Goal: Obtain resource: Download file/media

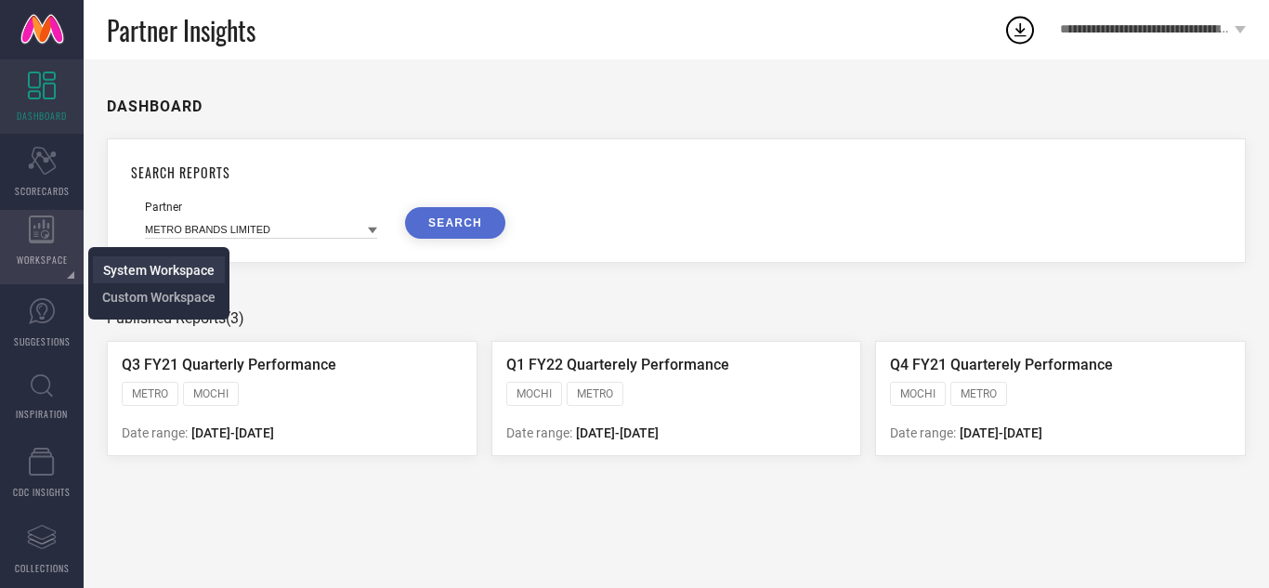
click at [111, 269] on span "System Workspace" at bounding box center [158, 270] width 111 height 15
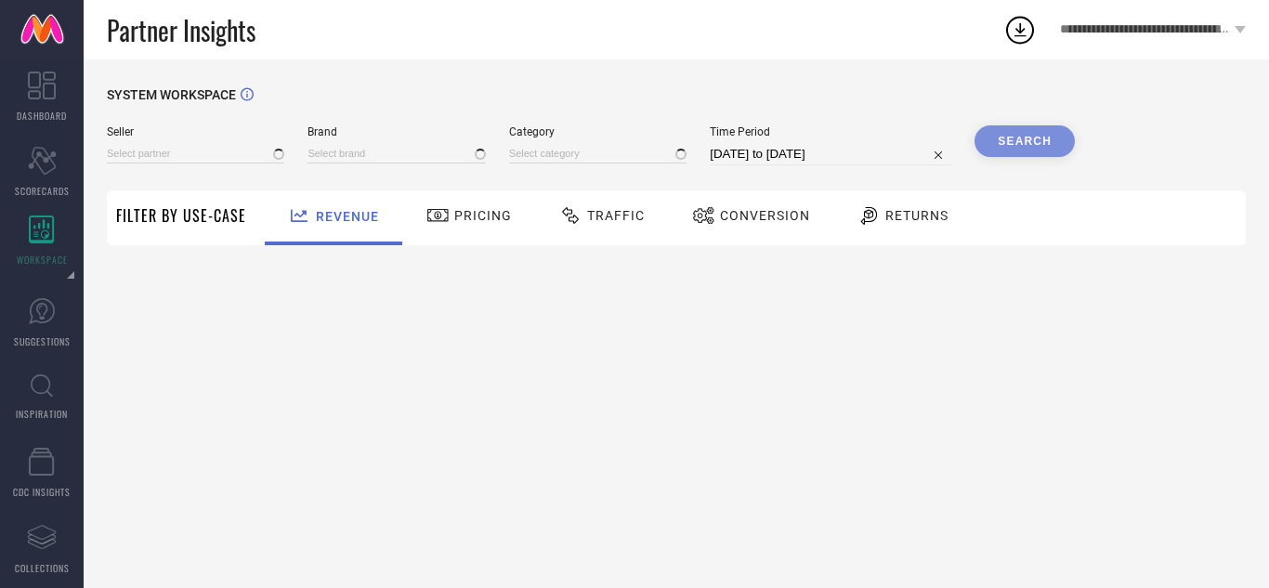
type input "All"
type input "1 STOP FASHION"
type input "All"
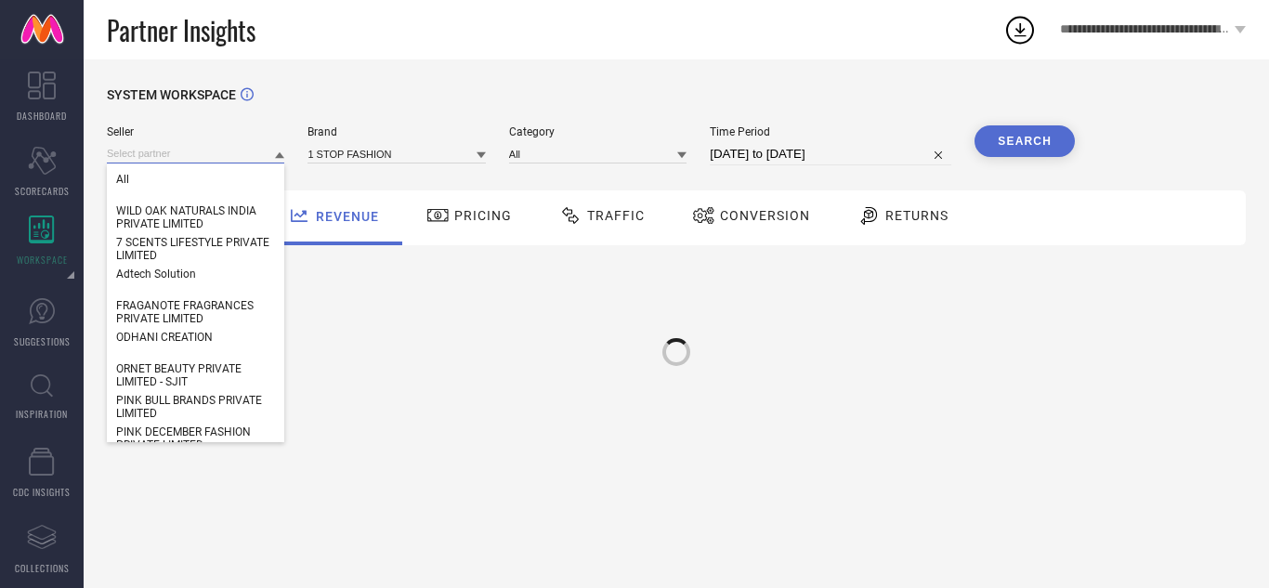
click at [147, 150] on input at bounding box center [195, 154] width 177 height 20
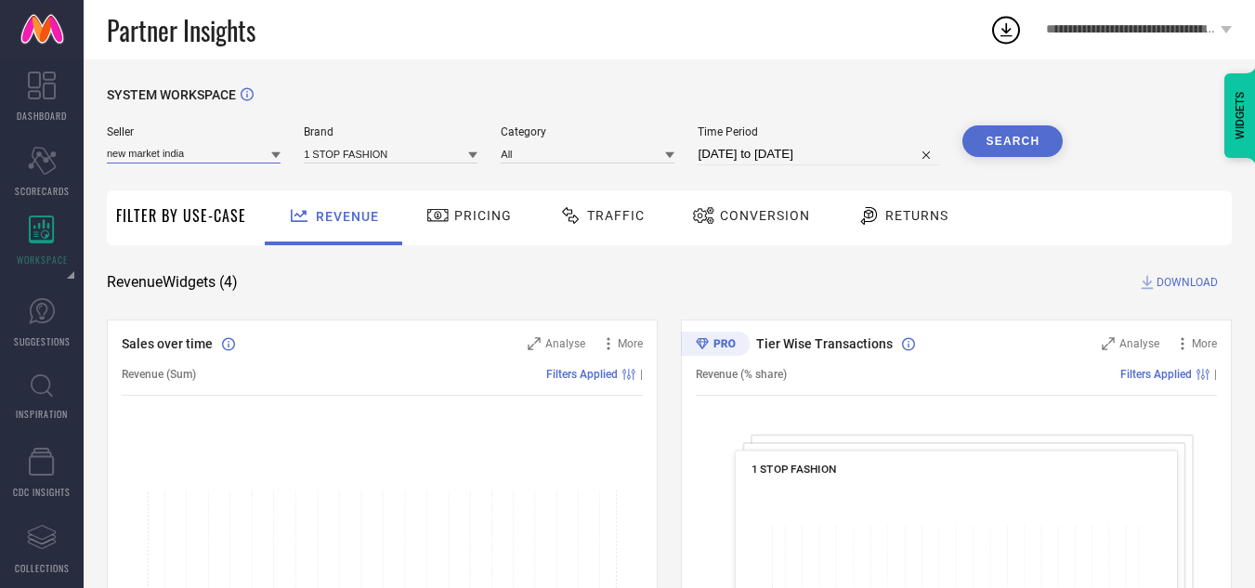
type input "new market india"
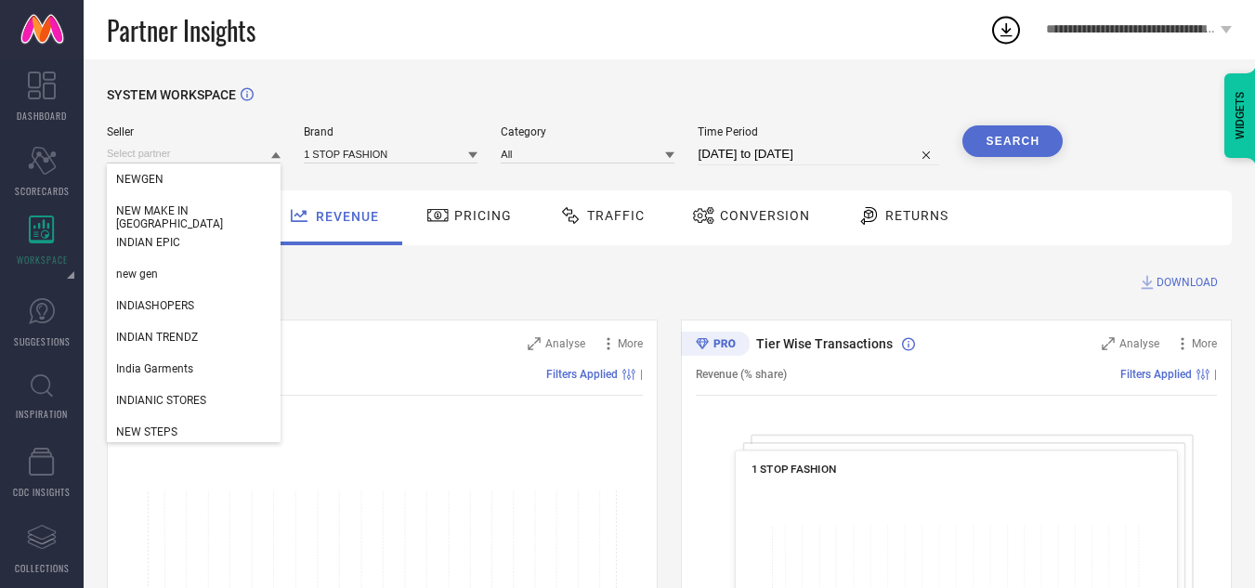
click at [225, 142] on div "Seller NEWGEN NEW MAKE IN [GEOGRAPHIC_DATA] INDIAN EPIC new gen INDIASHOPERS IN…" at bounding box center [194, 145] width 174 height 40
click at [175, 157] on input at bounding box center [194, 154] width 174 height 20
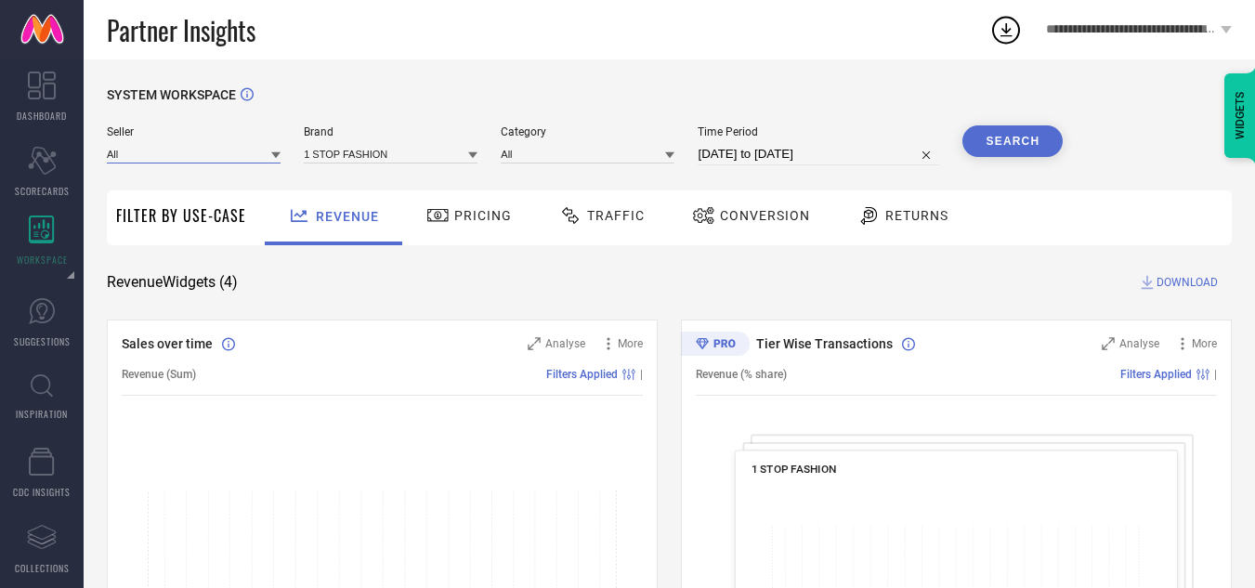
paste input "NEW MAKE IN [GEOGRAPHIC_DATA]"
type input "NEW MAKE IN [GEOGRAPHIC_DATA]"
click at [250, 153] on input "NEW MAKE IN [GEOGRAPHIC_DATA]" at bounding box center [194, 154] width 174 height 20
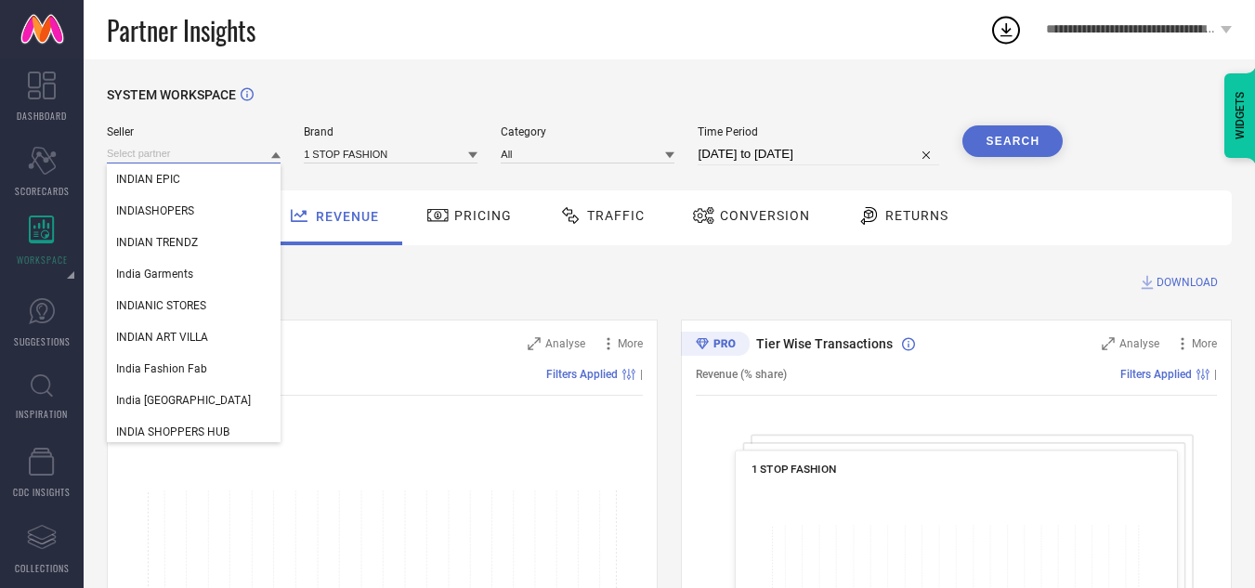
type input "n"
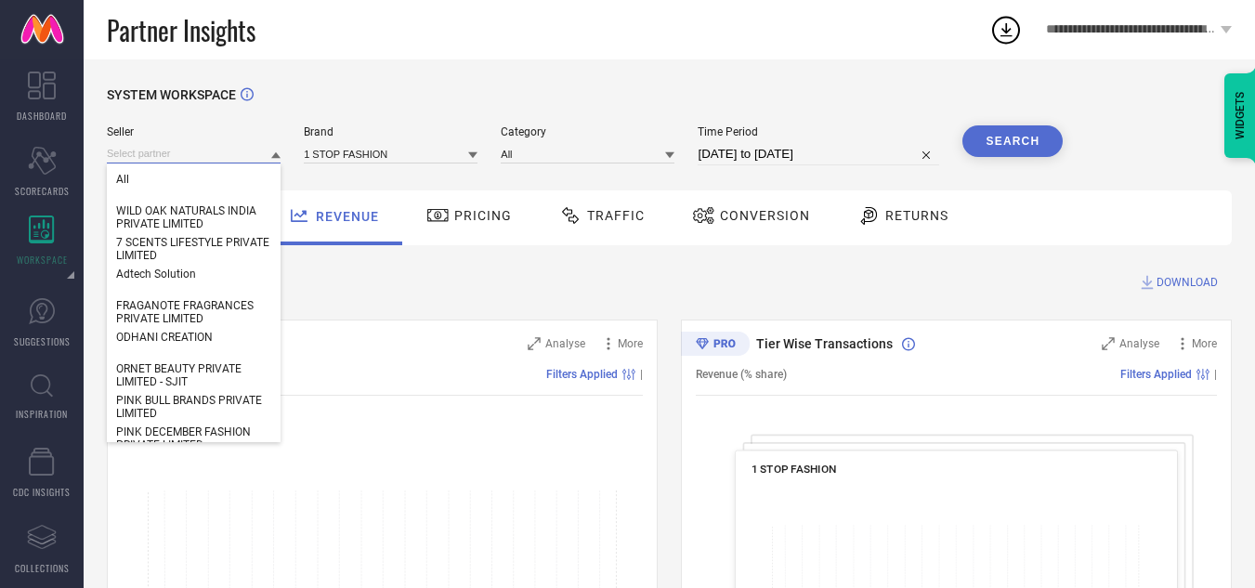
paste input "NEW MAKE IN [GEOGRAPHIC_DATA]"
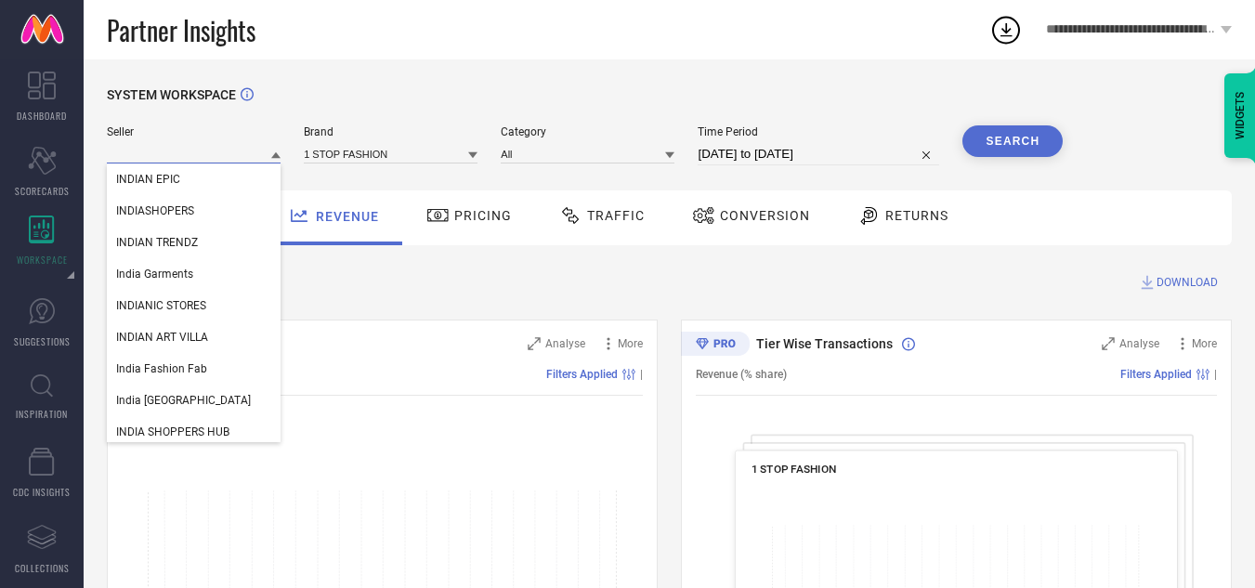
type input "NEW MAKE IN [GEOGRAPHIC_DATA]"
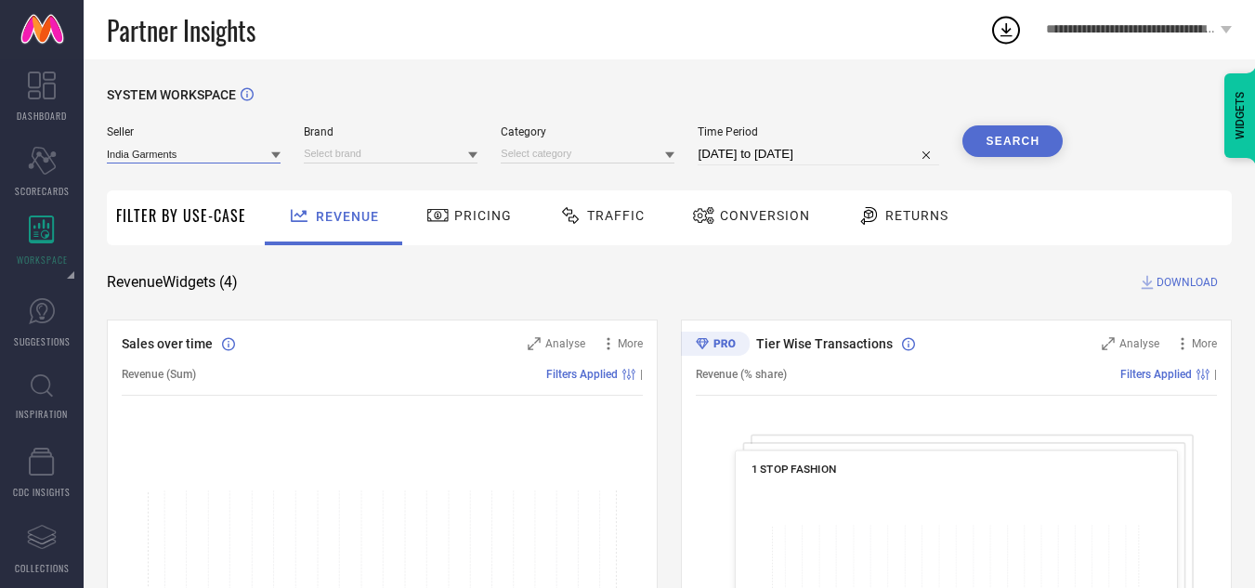
click at [197, 147] on input at bounding box center [194, 154] width 174 height 20
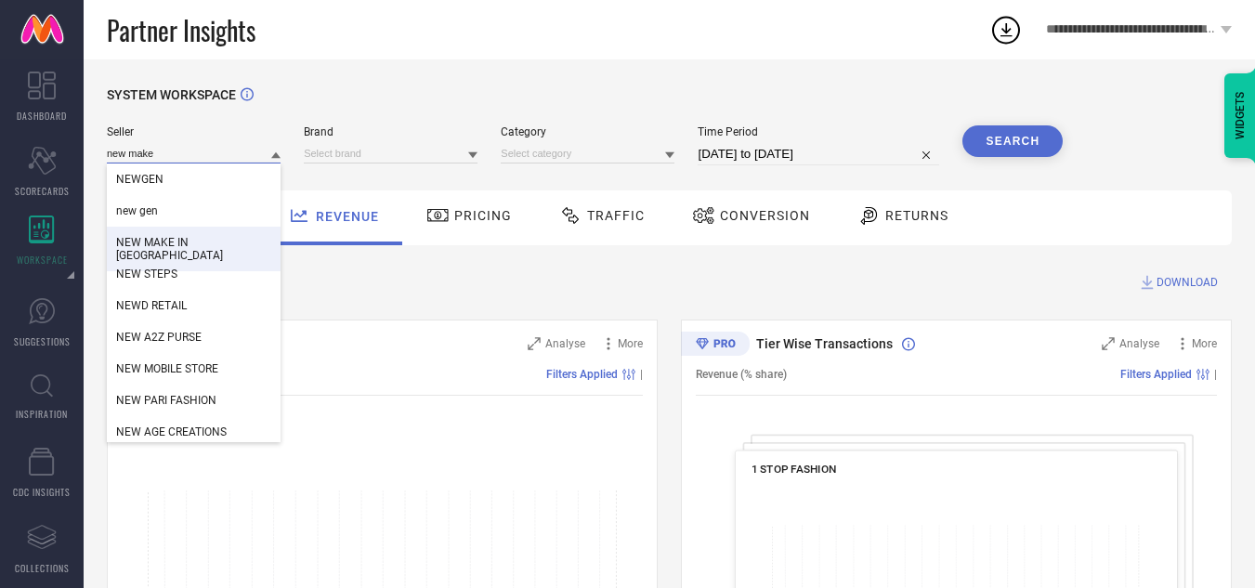
type input "new make"
click at [195, 240] on span "NEW MAKE IN [GEOGRAPHIC_DATA]" at bounding box center [193, 249] width 155 height 26
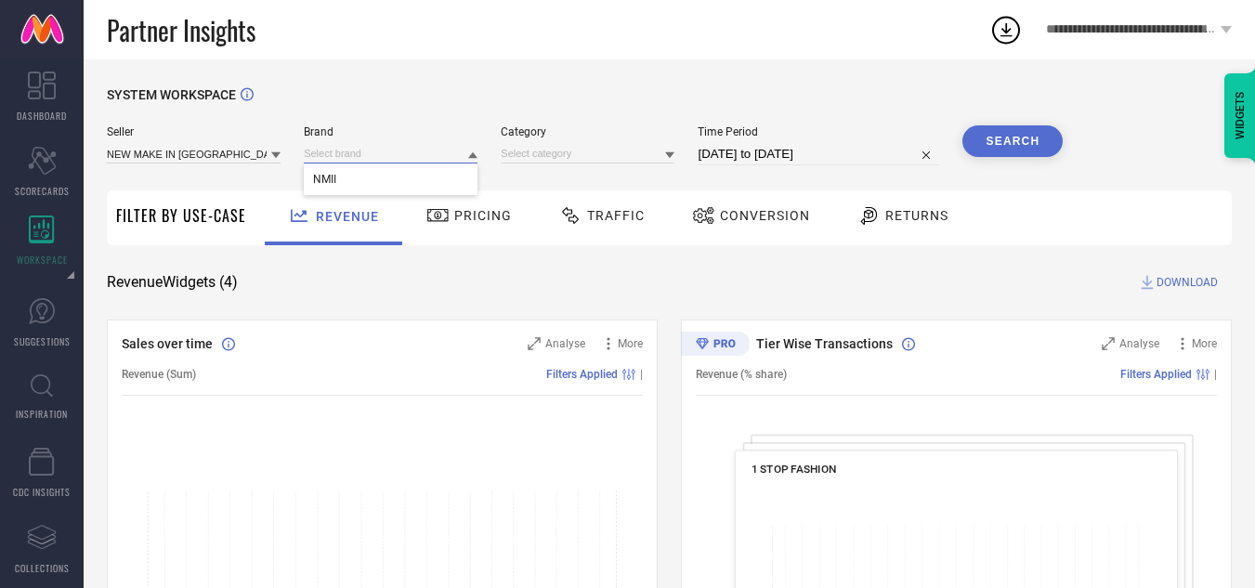
click at [399, 153] on input at bounding box center [391, 154] width 174 height 20
click at [393, 158] on input at bounding box center [391, 154] width 174 height 20
click at [393, 173] on div "NMII" at bounding box center [391, 179] width 174 height 32
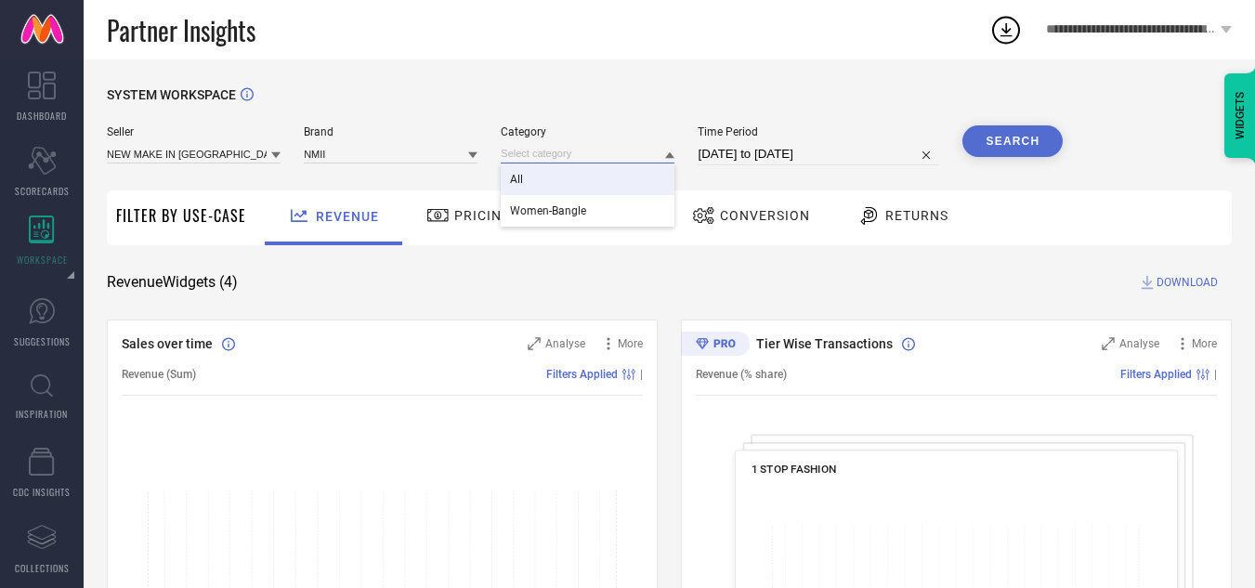
drag, startPoint x: 559, startPoint y: 152, endPoint x: 577, endPoint y: 184, distance: 36.2
click at [577, 163] on div "All Women-Bangle" at bounding box center [588, 154] width 174 height 20
click at [602, 151] on input at bounding box center [588, 154] width 174 height 20
click at [628, 154] on input at bounding box center [588, 154] width 174 height 20
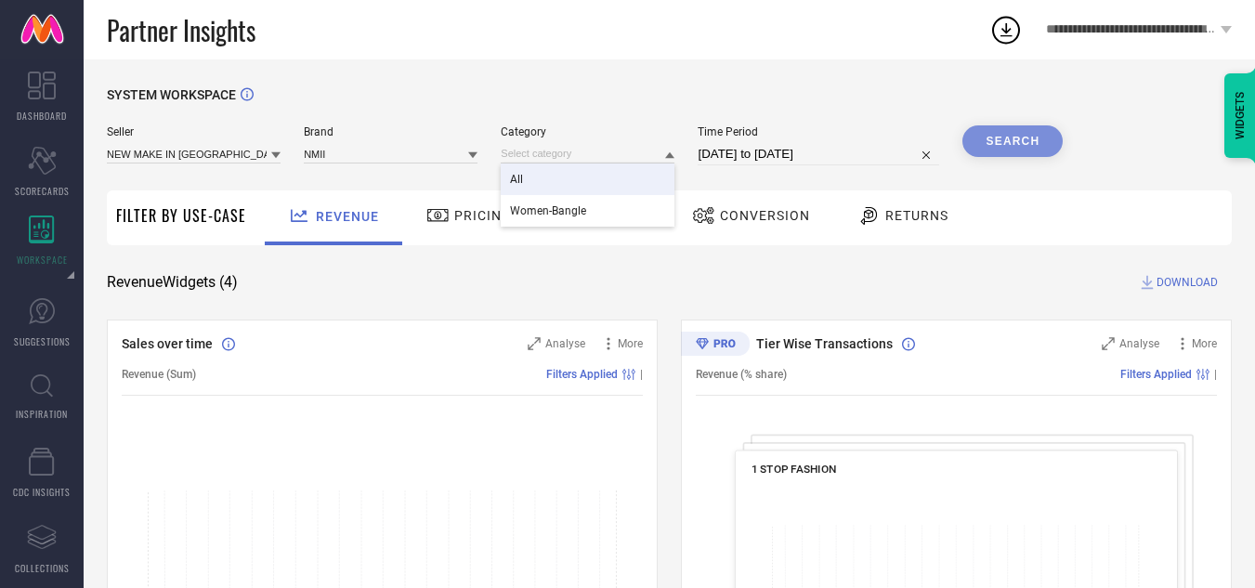
click at [632, 175] on div "All" at bounding box center [588, 179] width 174 height 32
drag, startPoint x: 750, startPoint y: 138, endPoint x: 763, endPoint y: 153, distance: 19.7
click at [763, 153] on div "Time Period [DATE] to [DATE]" at bounding box center [818, 145] width 241 height 40
select select "7"
select select "2025"
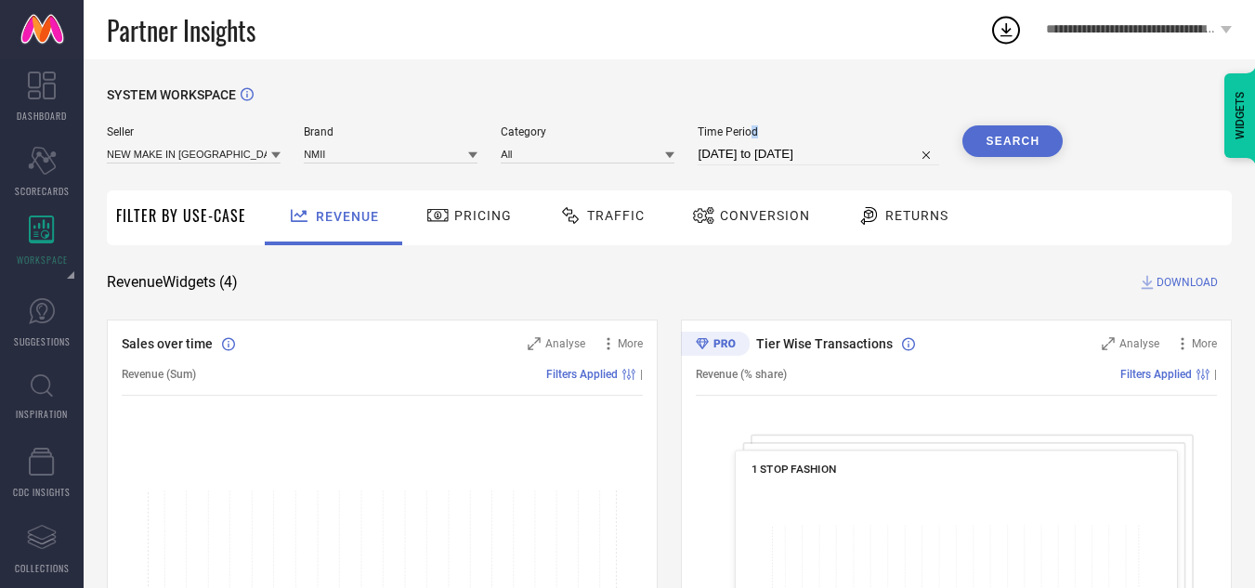
select select "8"
select select "2025"
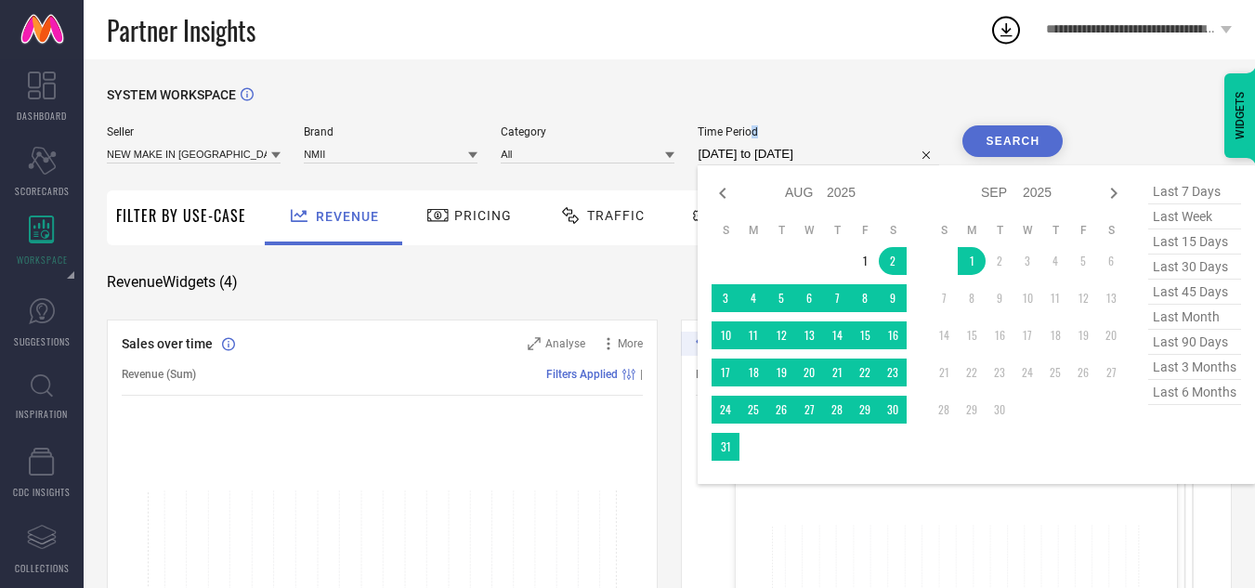
click at [763, 153] on input "[DATE] to [DATE]" at bounding box center [818, 154] width 241 height 22
click at [1183, 304] on span "last 45 days" at bounding box center [1194, 292] width 93 height 25
type input "[DATE] to [DATE]"
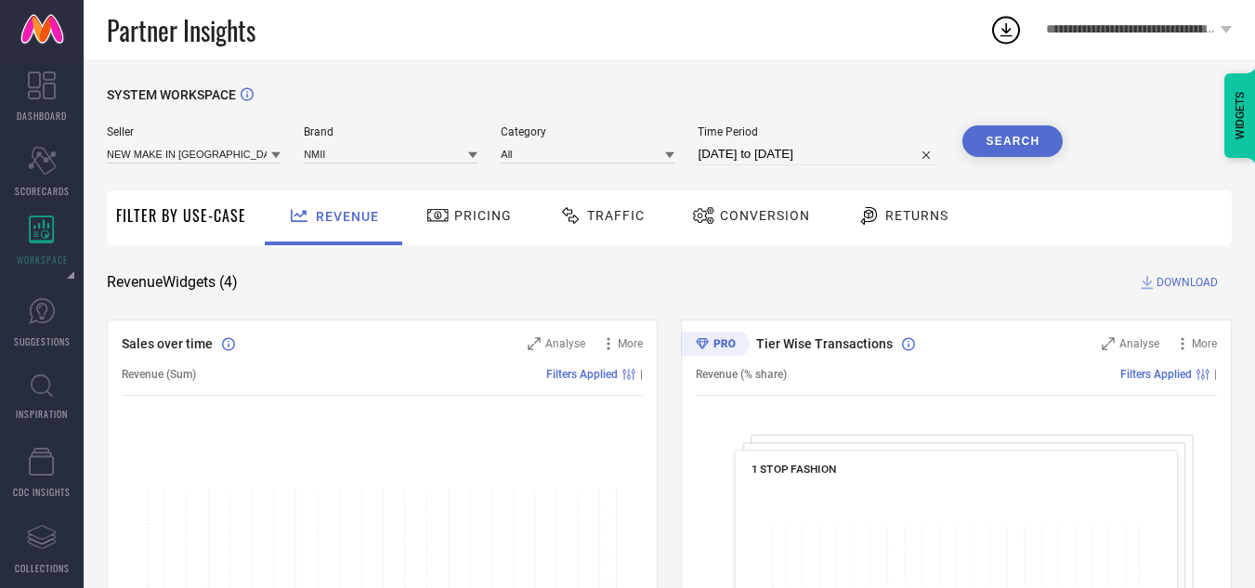
click at [1019, 144] on button "Search" at bounding box center [1012, 141] width 100 height 32
click at [741, 230] on div "Conversion" at bounding box center [750, 216] width 127 height 32
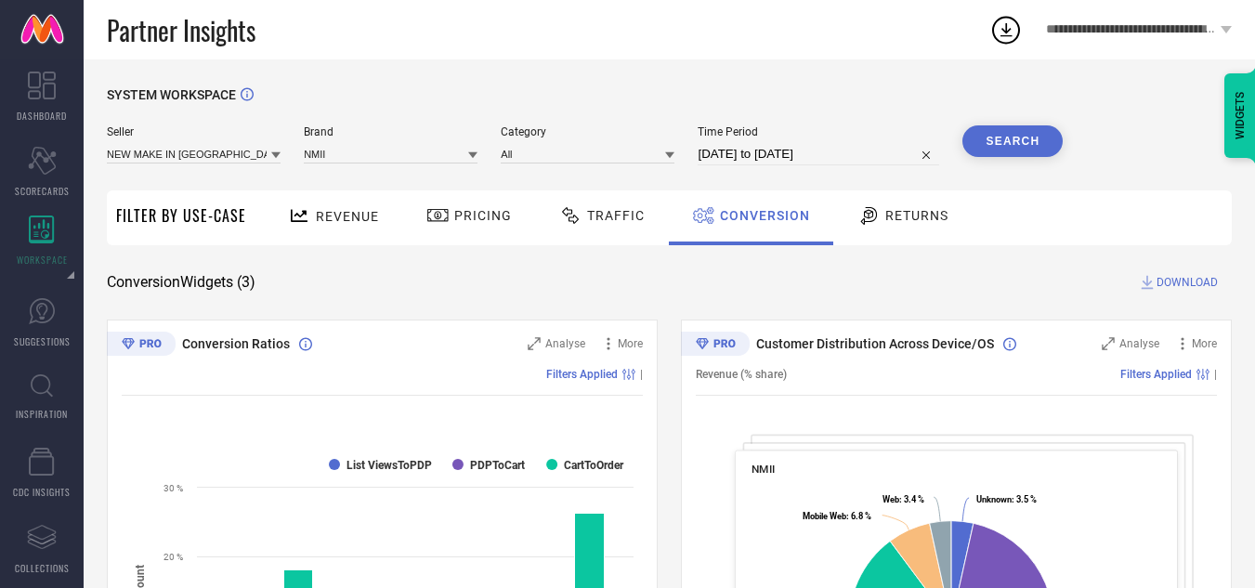
click at [1173, 285] on span "DOWNLOAD" at bounding box center [1186, 282] width 61 height 19
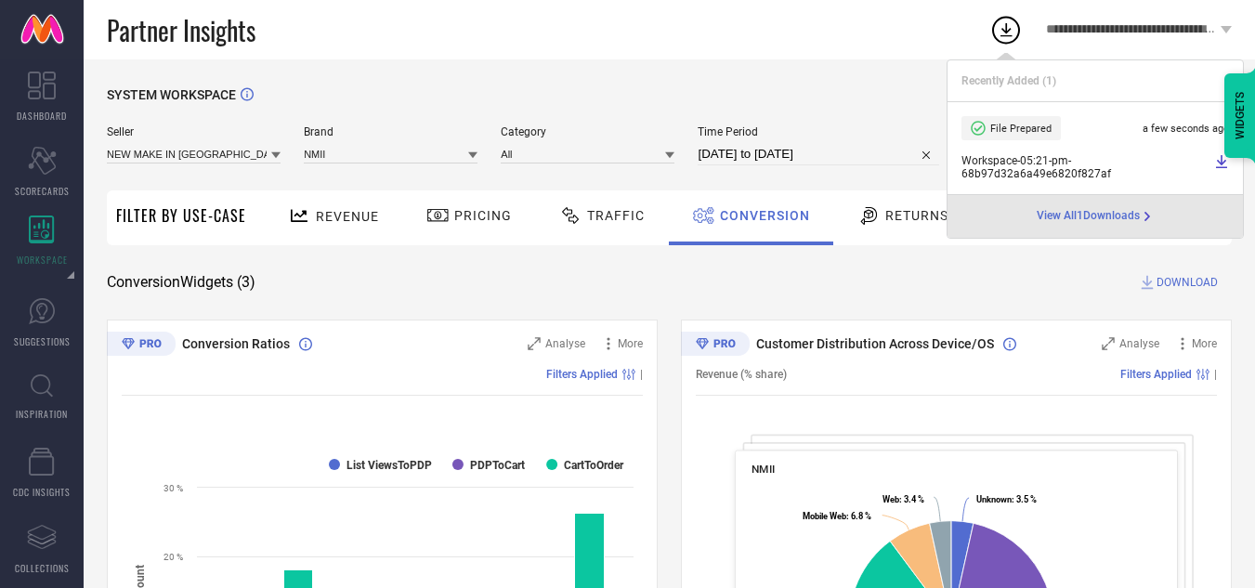
click at [1024, 175] on span "Workspace - 05:21-pm - 68b97d32a6a49e6820f827af" at bounding box center [1085, 167] width 248 height 26
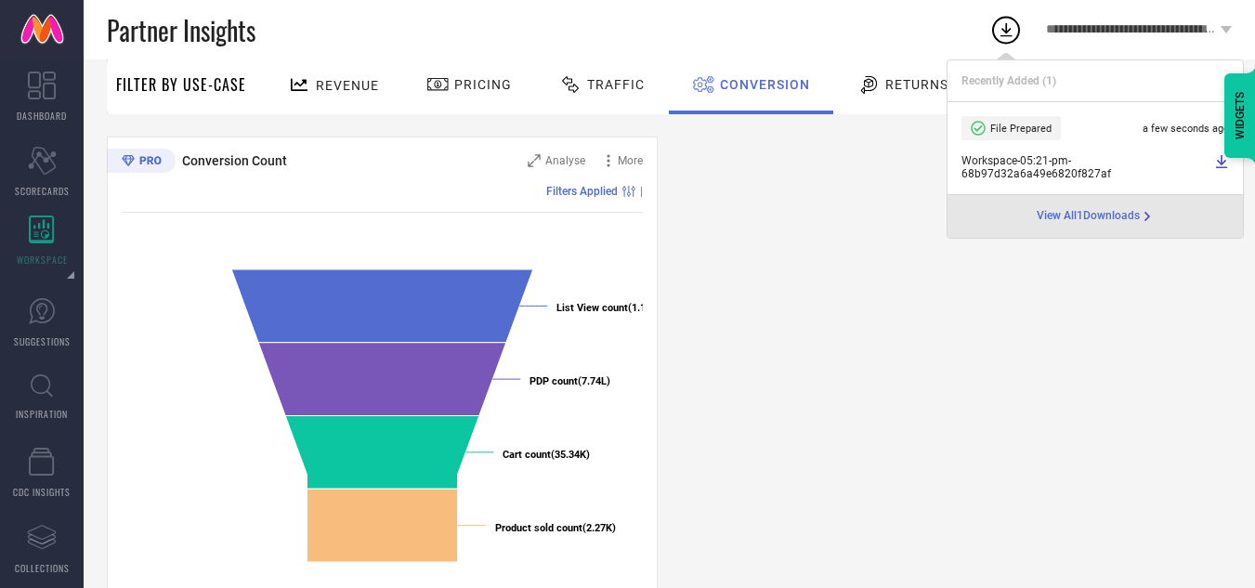
scroll to position [712, 0]
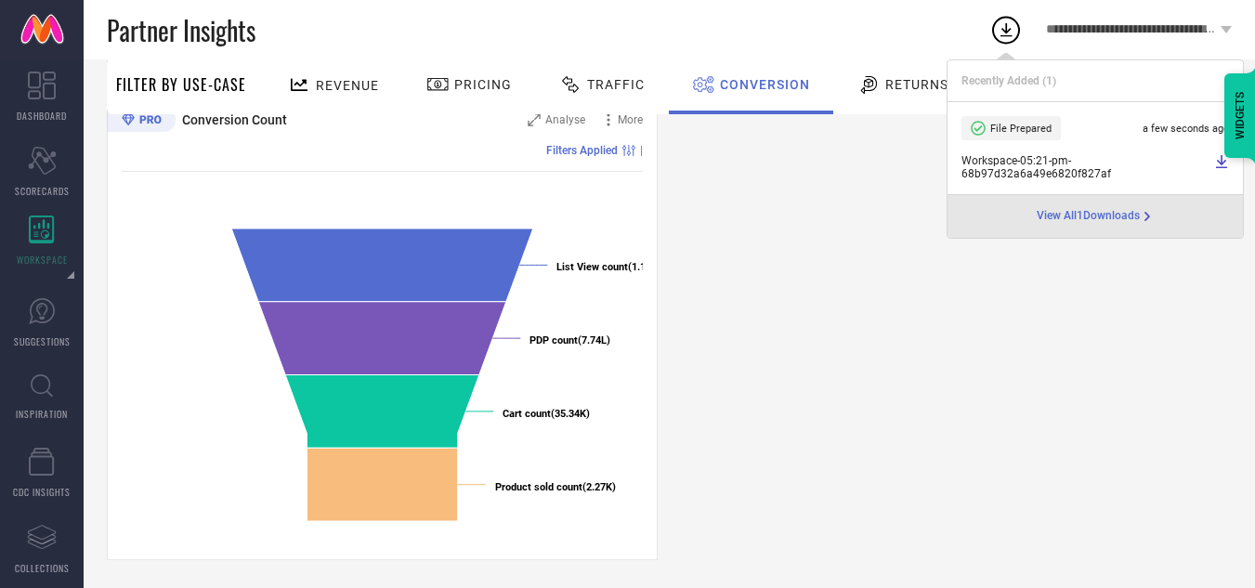
click at [1001, 19] on circle at bounding box center [1006, 31] width 26 height 26
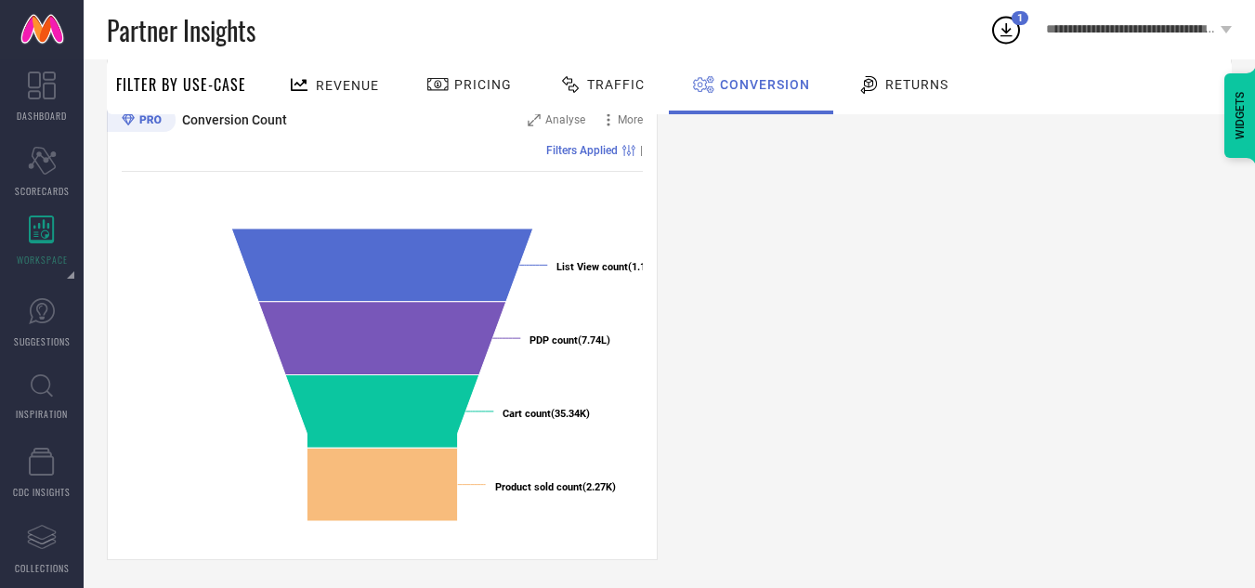
click at [1009, 23] on icon at bounding box center [1005, 29] width 33 height 33
click at [929, 52] on div "Partner Insights" at bounding box center [548, 29] width 882 height 59
